Goal: Information Seeking & Learning: Learn about a topic

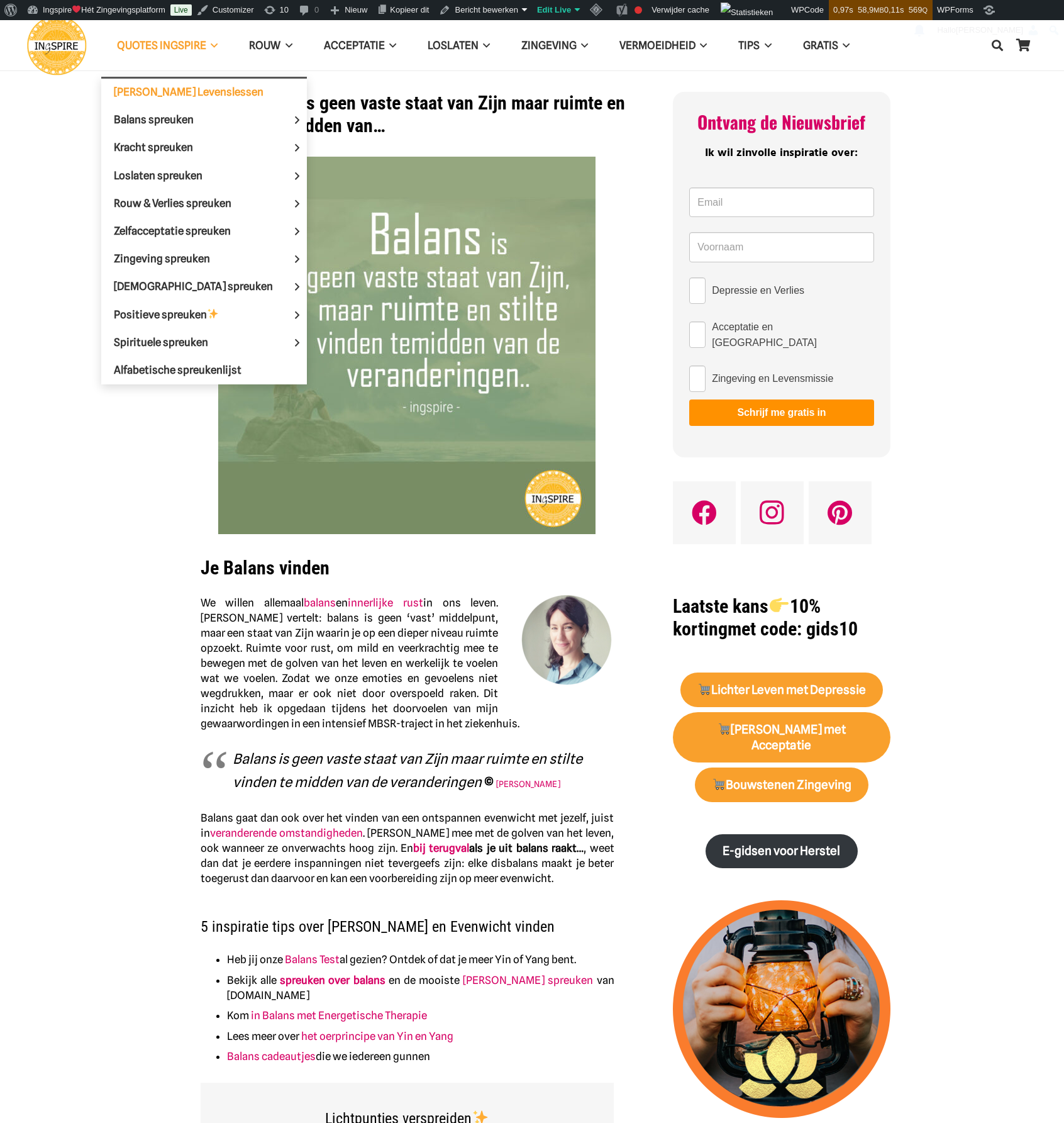
click at [168, 87] on span "[PERSON_NAME] Levenslessen" at bounding box center [188, 92] width 149 height 12
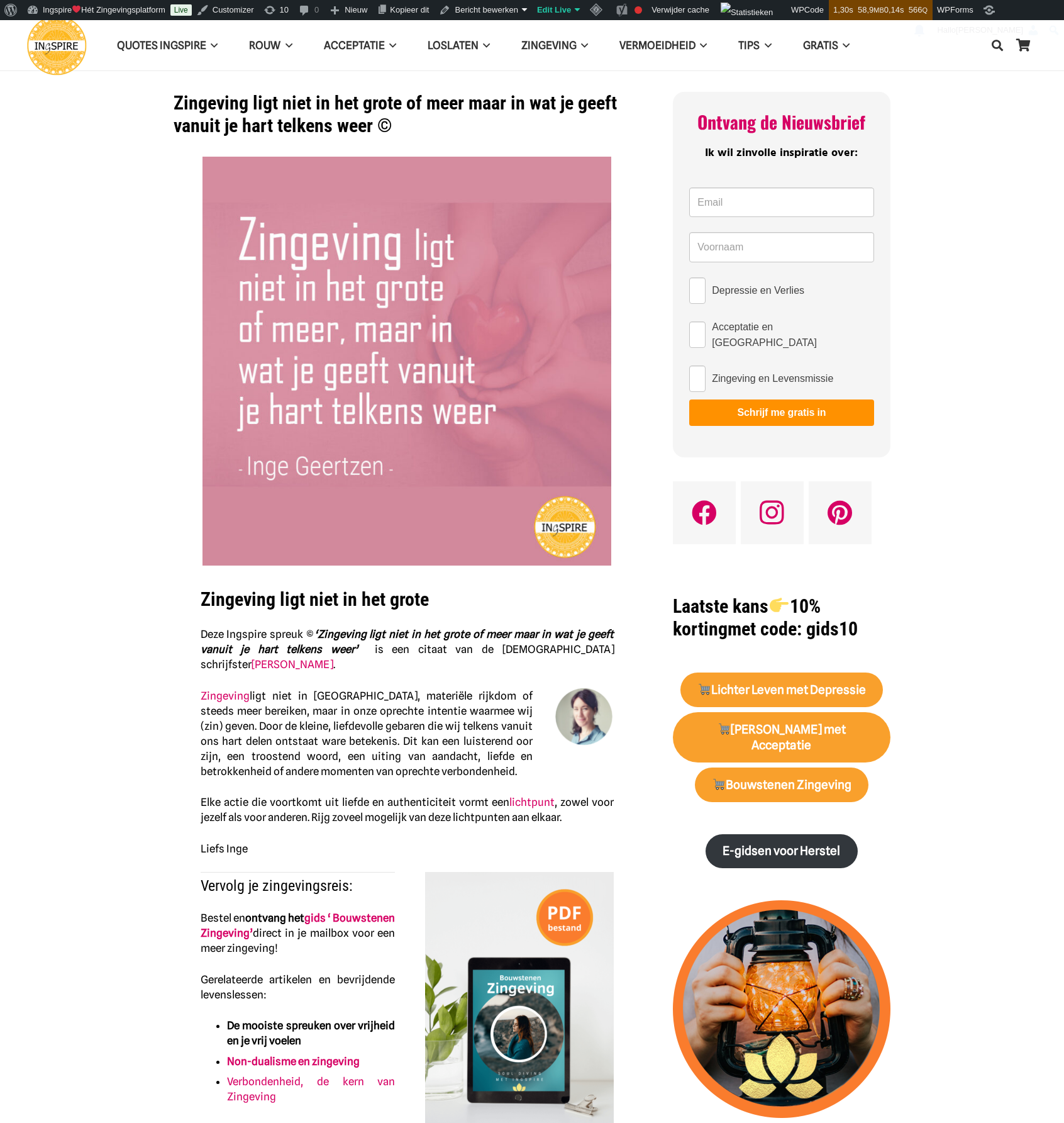
click at [53, 38] on img "Ingspire - het zingevingsplatform met de mooiste spreuken en gouden inzichten o…" at bounding box center [57, 45] width 59 height 59
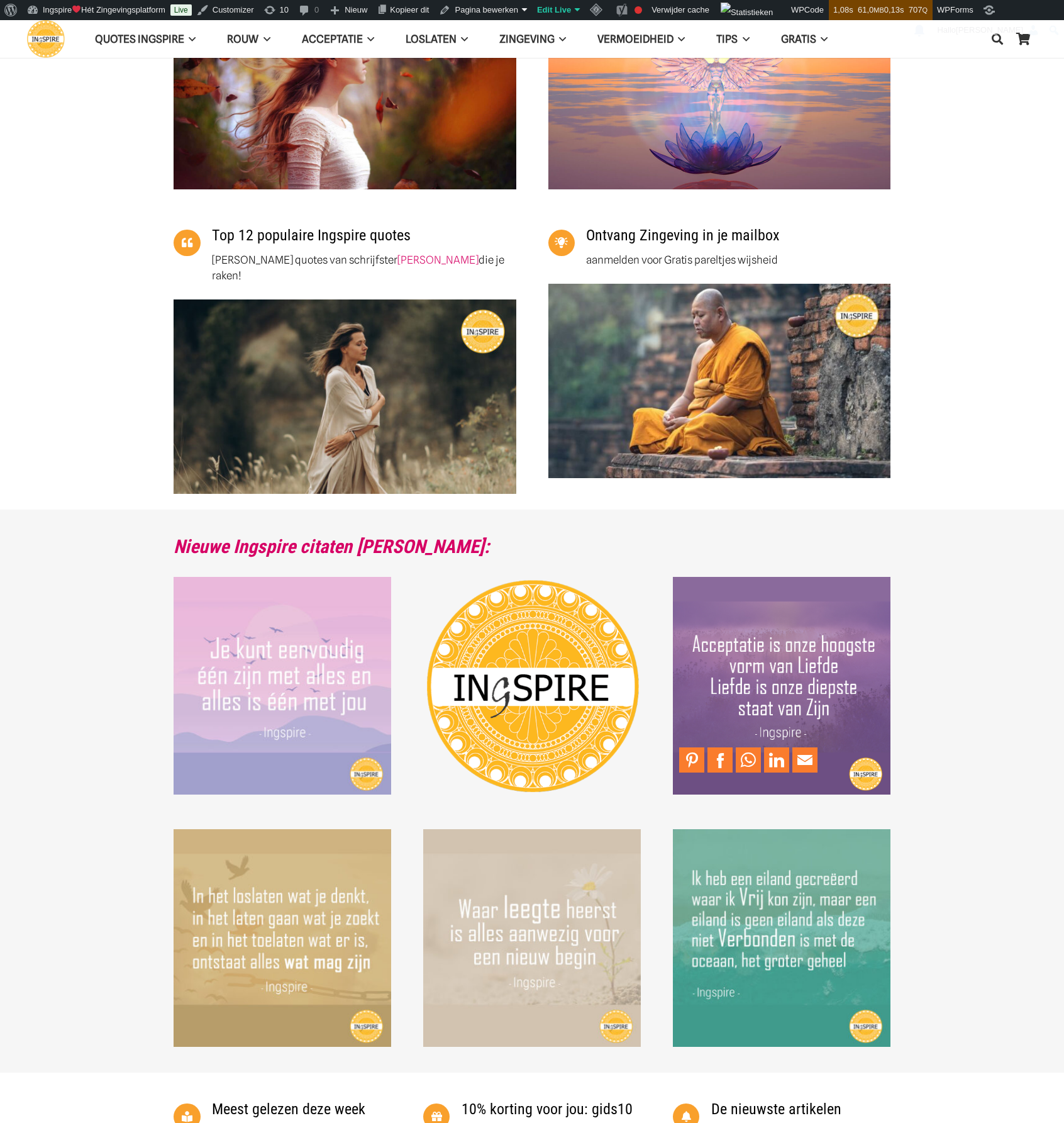
scroll to position [818, 0]
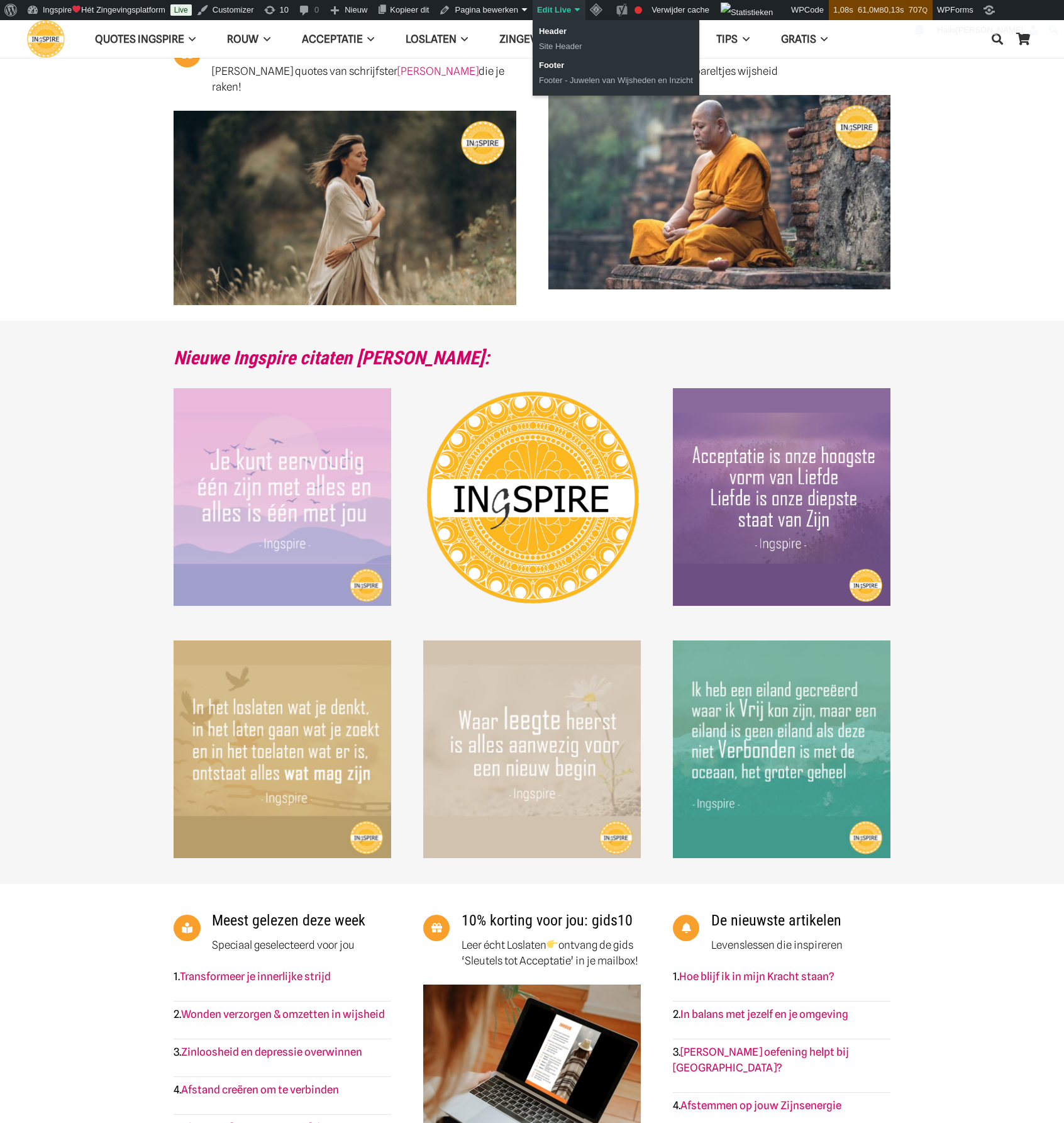
click at [550, 10] on link "Edit Live" at bounding box center [559, 10] width 53 height 20
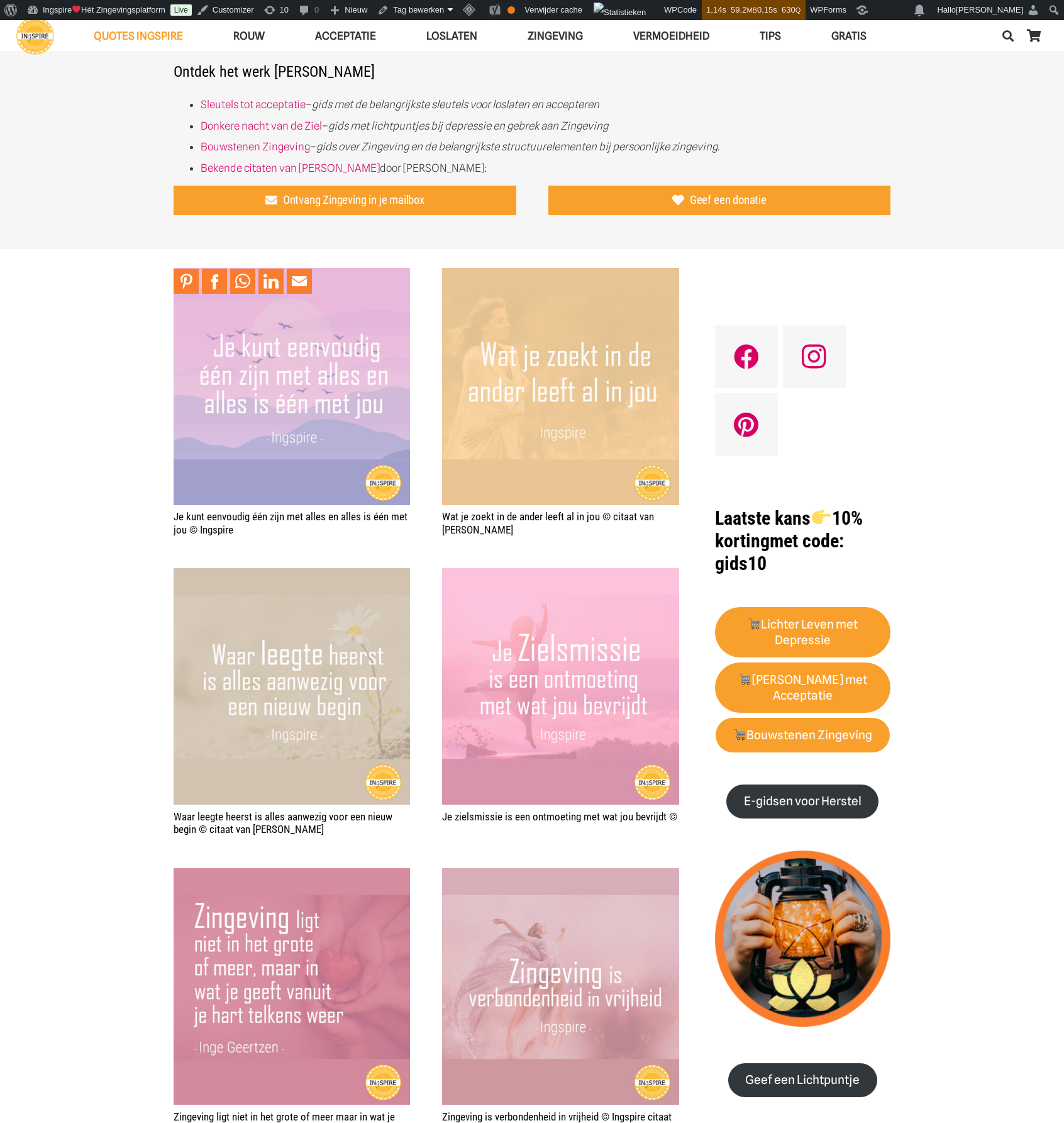
scroll to position [630, 0]
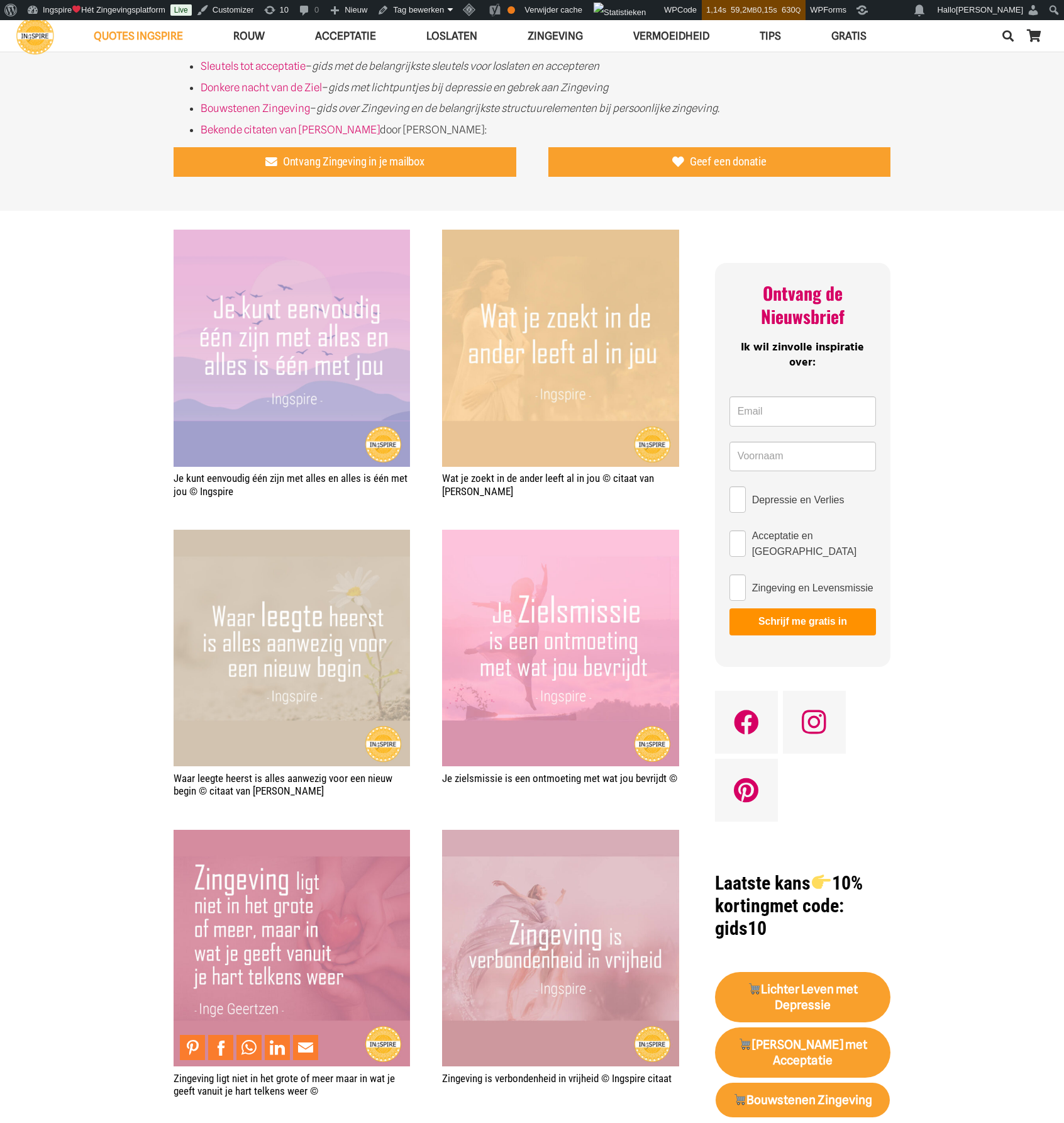
click at [290, 872] on img "Zingeving ligt niet in het grote of meer maar in wat je geeft vanuit je hart te…" at bounding box center [292, 947] width 237 height 237
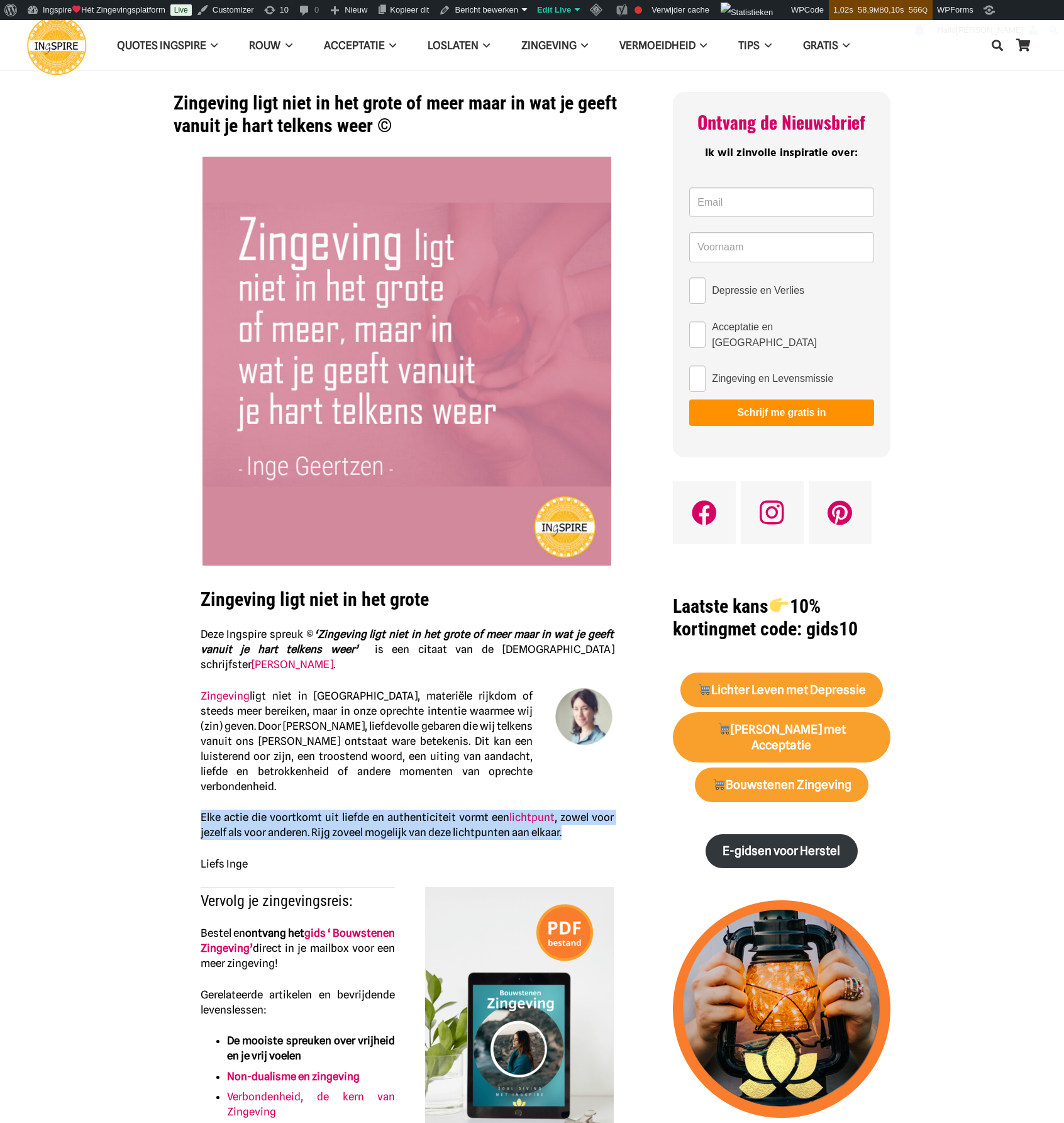
drag, startPoint x: 201, startPoint y: 801, endPoint x: 573, endPoint y: 823, distance: 372.6
click at [573, 823] on p "Elke actie die voortkomt uit liefde en authenticiteit vormt een lichtpunt , zow…" at bounding box center [408, 824] width 414 height 31
copy p "Elke actie die voortkomt uit liefde en authenticiteit vormt een lichtpunt , zow…"
click at [77, 38] on img "Ingspire - het zingevingsplatform met de mooiste spreuken en gouden inzichten o…" at bounding box center [57, 45] width 59 height 59
